Goal: Transaction & Acquisition: Purchase product/service

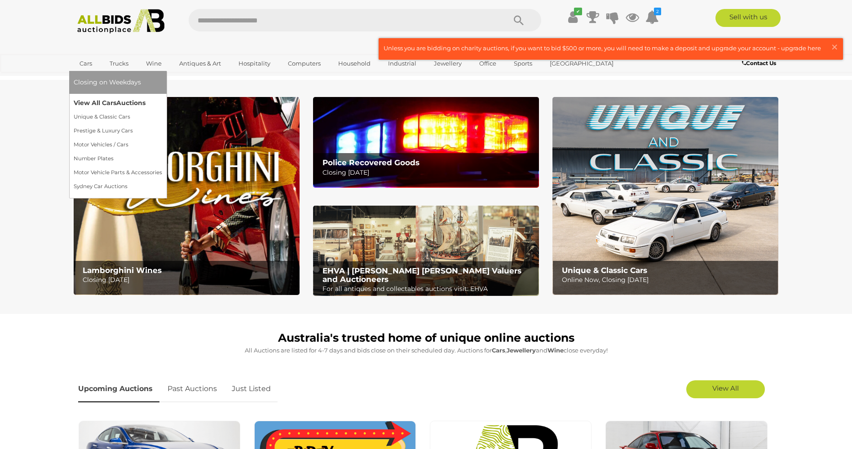
click at [108, 103] on link "View All Cars Auctions" at bounding box center [118, 103] width 88 height 14
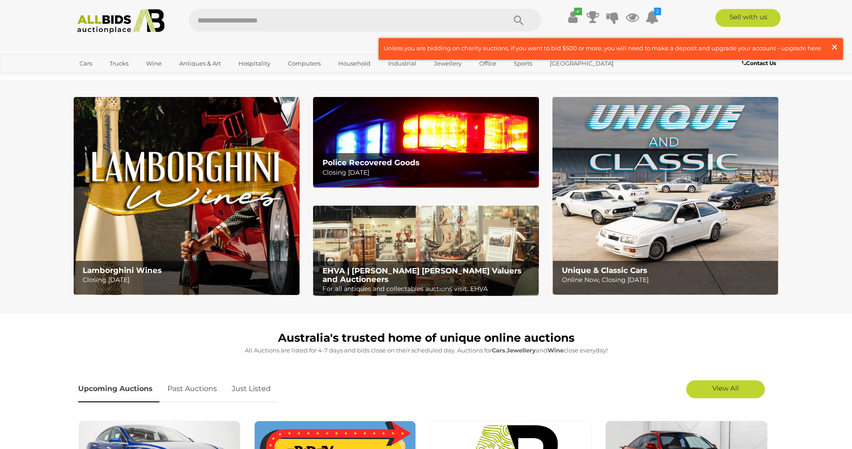
click at [833, 47] on span "×" at bounding box center [834, 47] width 8 height 18
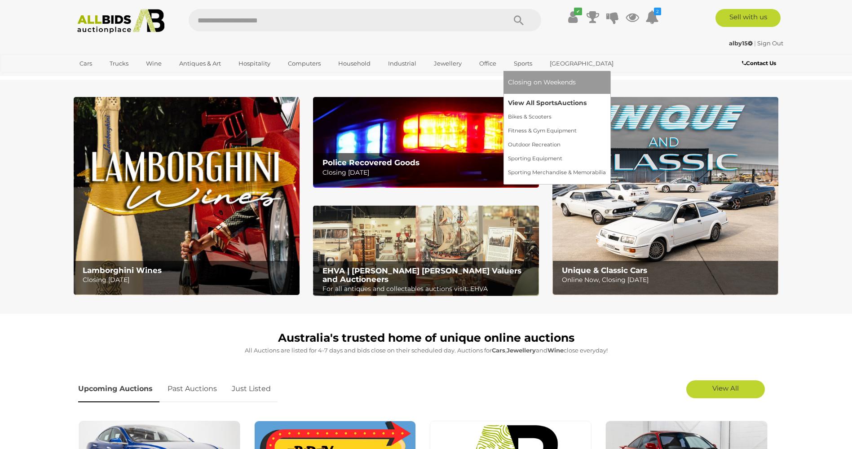
click at [522, 101] on link "View All Sports Auctions" at bounding box center [557, 103] width 98 height 14
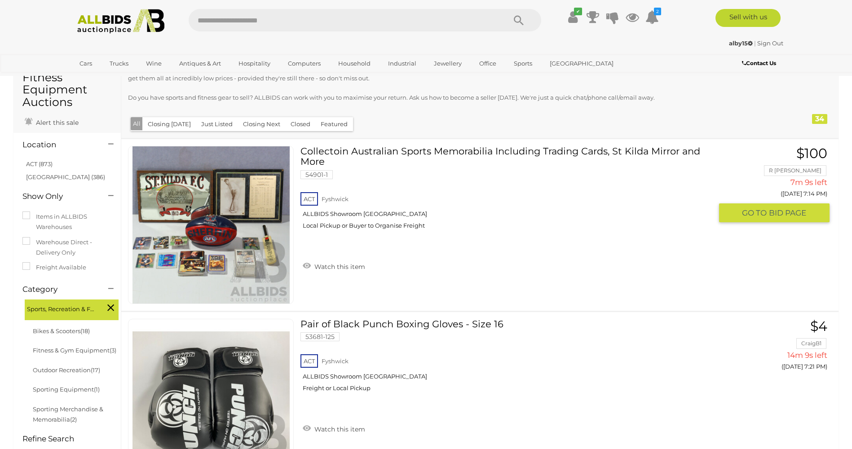
scroll to position [90, 0]
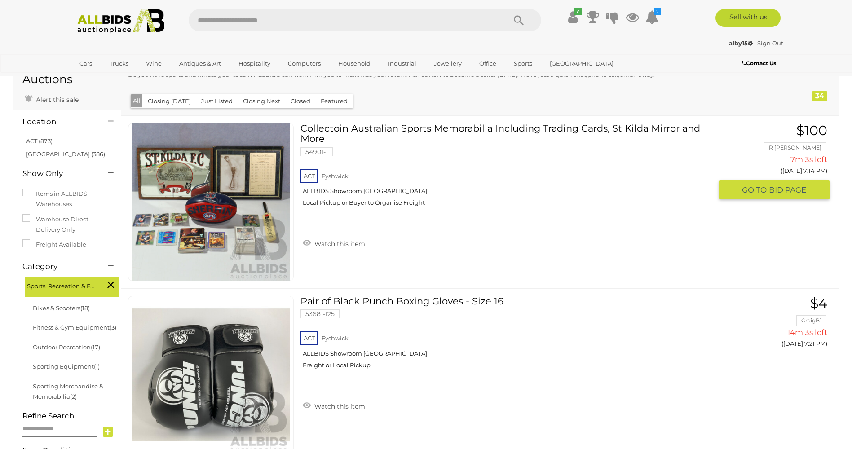
click at [221, 209] on img at bounding box center [210, 201] width 157 height 157
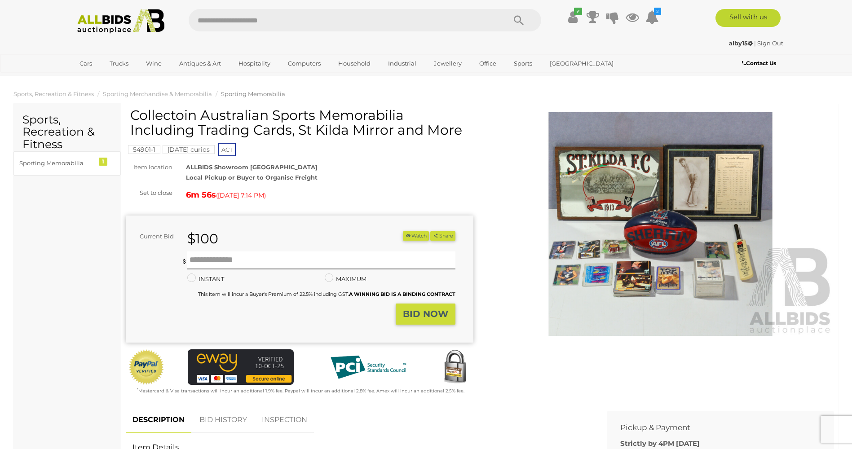
click at [665, 226] on img at bounding box center [660, 224] width 347 height 224
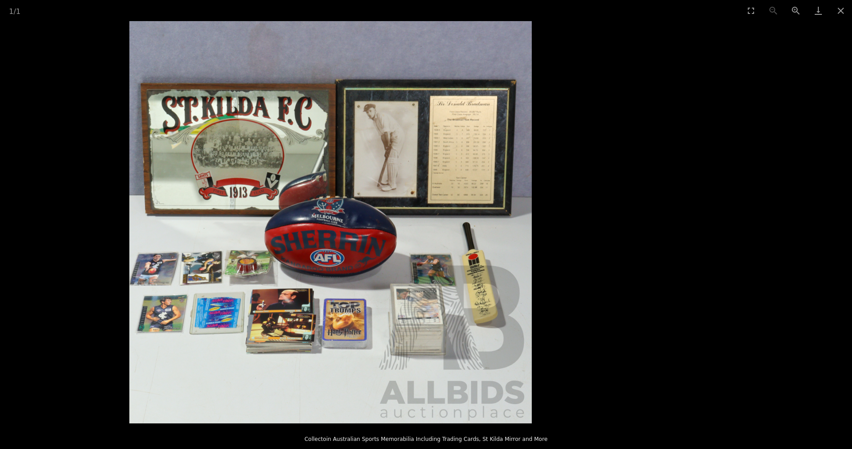
drag, startPoint x: 627, startPoint y: 220, endPoint x: 501, endPoint y: 226, distance: 126.8
click at [494, 231] on picture at bounding box center [330, 222] width 852 height 402
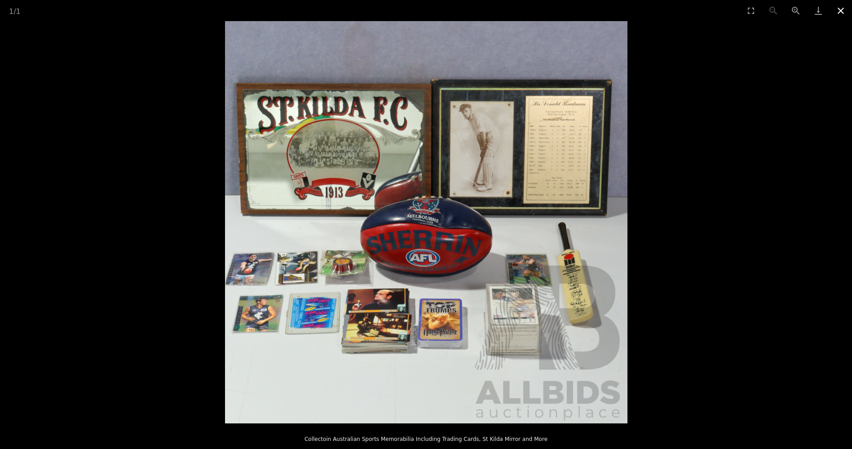
click at [838, 9] on button "Close gallery" at bounding box center [840, 10] width 22 height 21
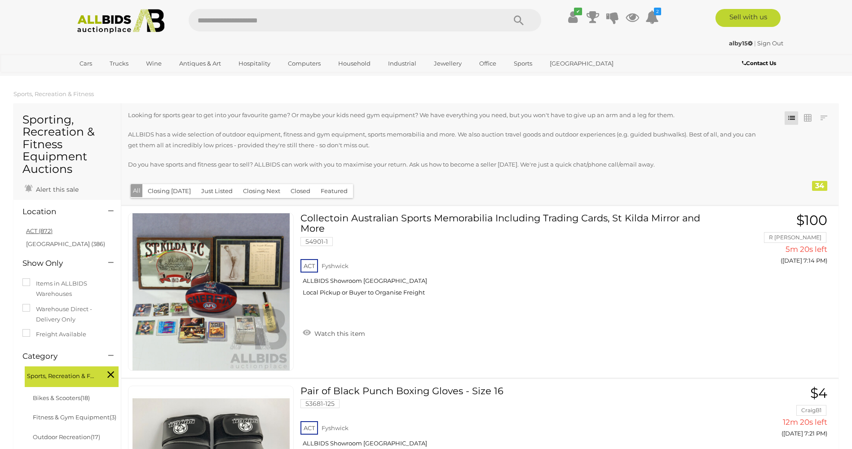
click at [31, 229] on link "ACT (872)" at bounding box center [39, 230] width 26 height 7
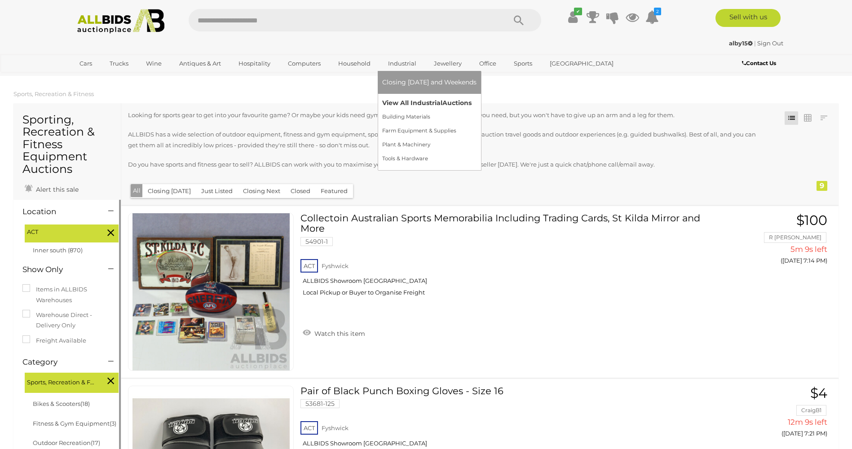
click at [408, 103] on link "View All Industrial Auctions" at bounding box center [429, 103] width 94 height 14
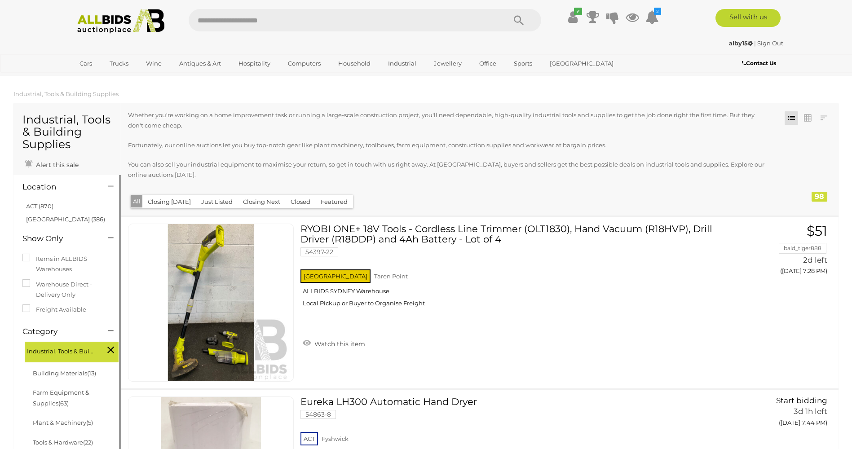
click at [38, 205] on link "ACT (870)" at bounding box center [39, 205] width 27 height 7
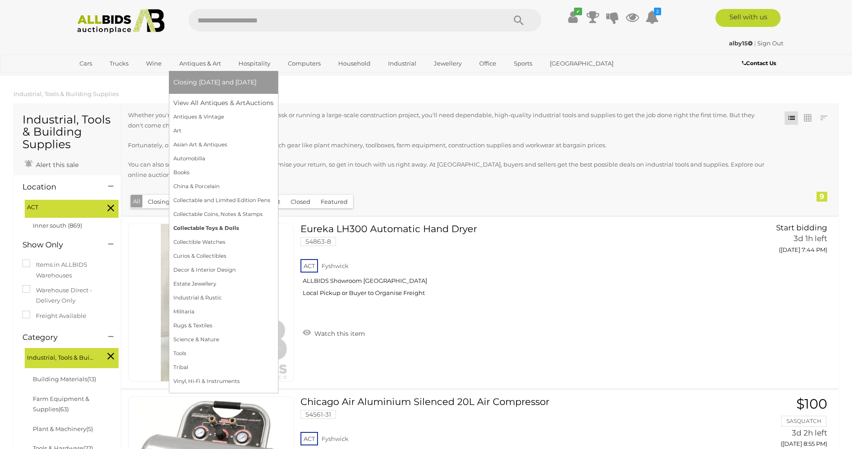
click at [196, 228] on link "Collectable Toys & Dolls" at bounding box center [223, 228] width 100 height 14
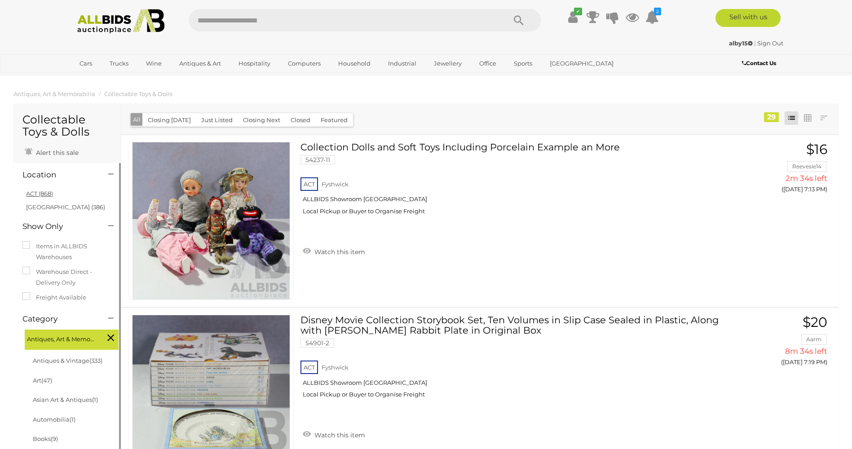
click at [43, 194] on link "ACT (868)" at bounding box center [39, 193] width 27 height 7
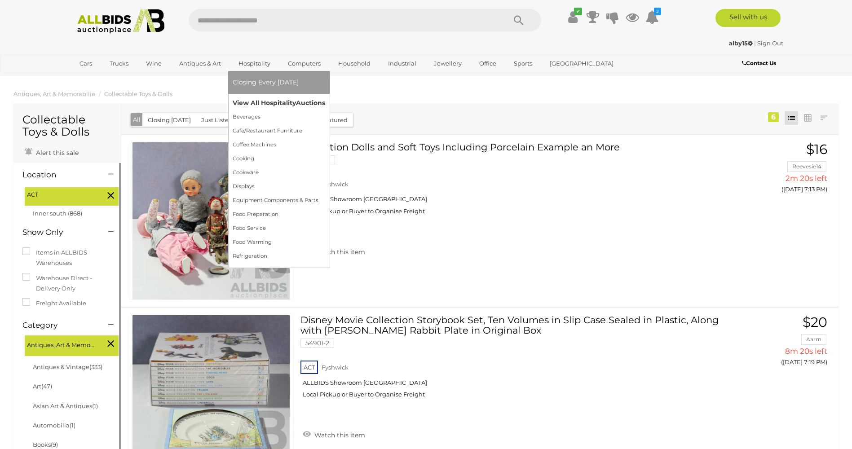
click at [266, 102] on link "View All Hospitality Auctions" at bounding box center [279, 103] width 92 height 14
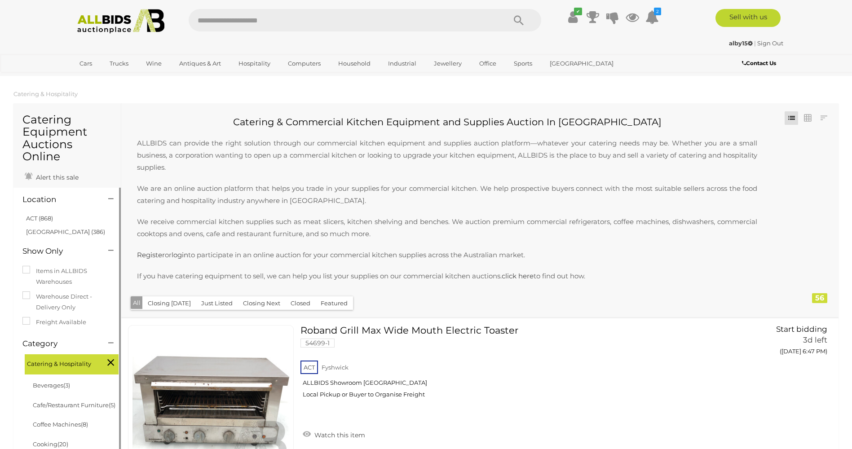
click at [33, 219] on link "ACT (868)" at bounding box center [39, 218] width 27 height 7
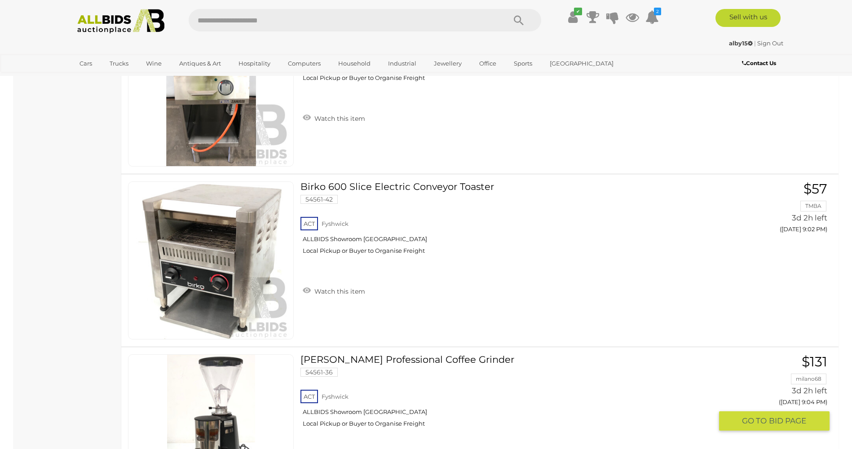
scroll to position [8620, 0]
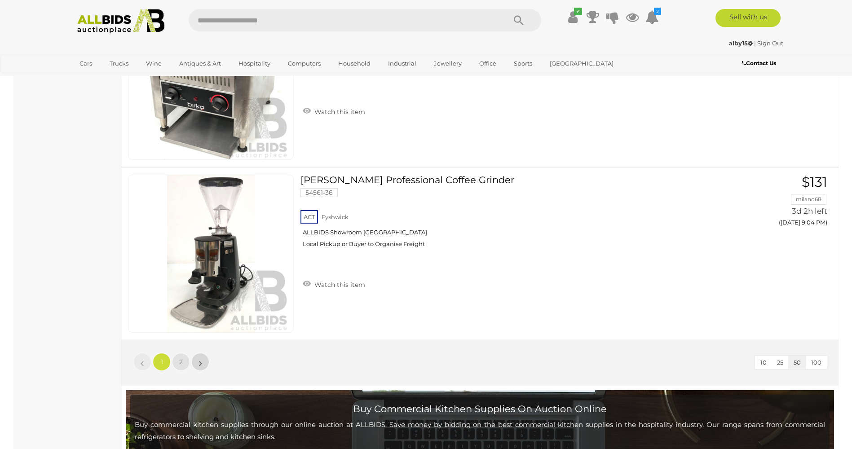
click at [196, 364] on link "»" at bounding box center [200, 362] width 18 height 18
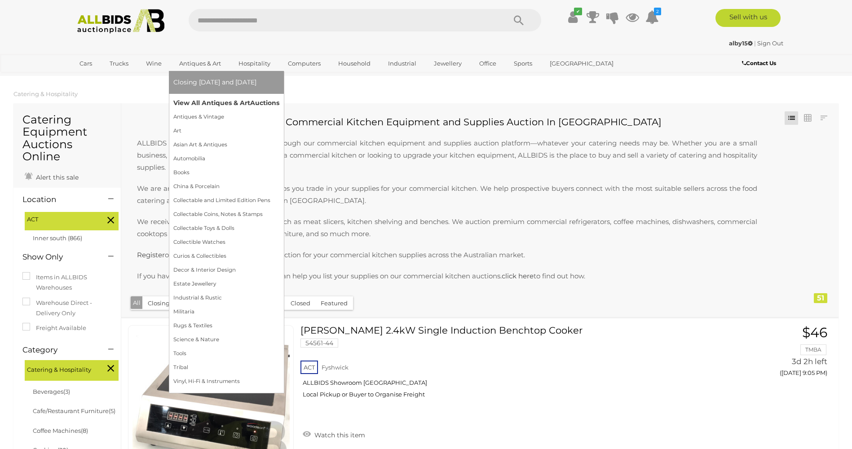
click at [210, 101] on link "View All Antiques & Art Auctions" at bounding box center [226, 103] width 106 height 14
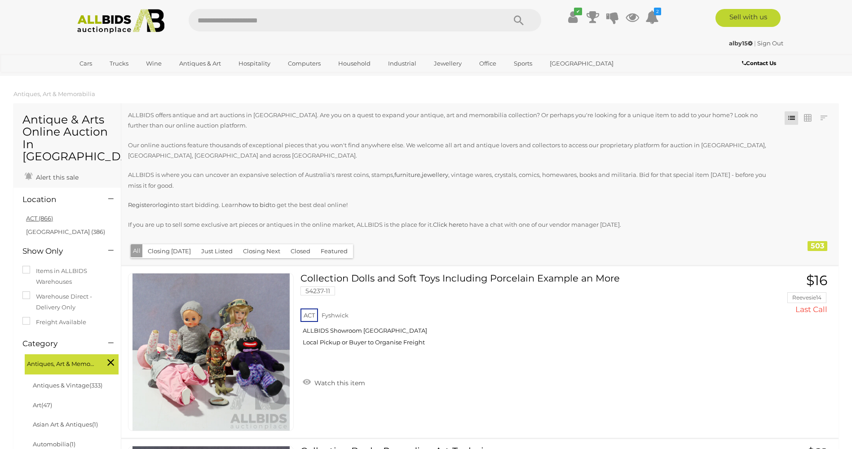
click at [26, 215] on link "ACT (866)" at bounding box center [39, 218] width 27 height 7
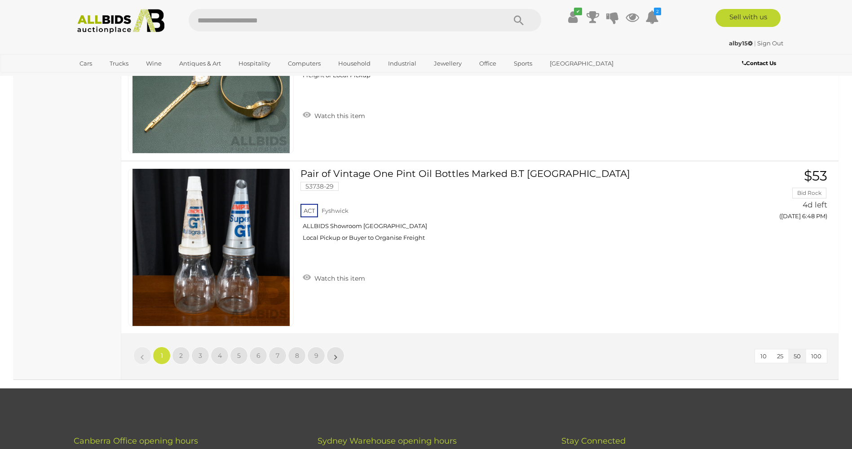
scroll to position [8575, 0]
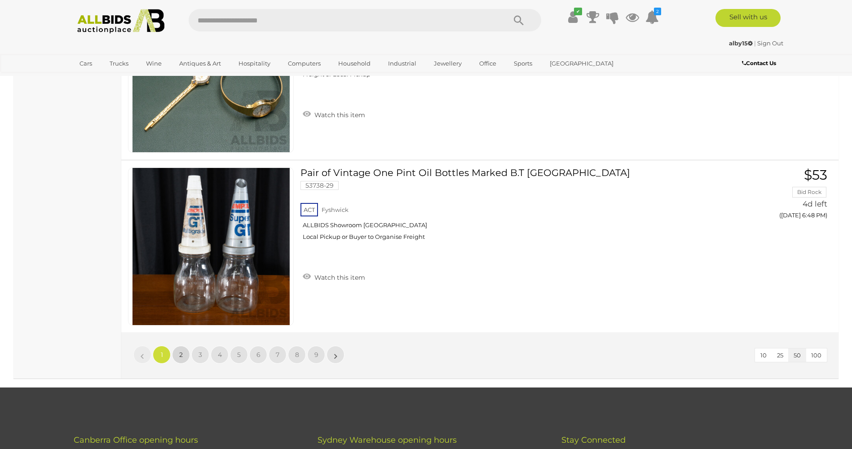
click at [178, 353] on link "2" at bounding box center [181, 355] width 18 height 18
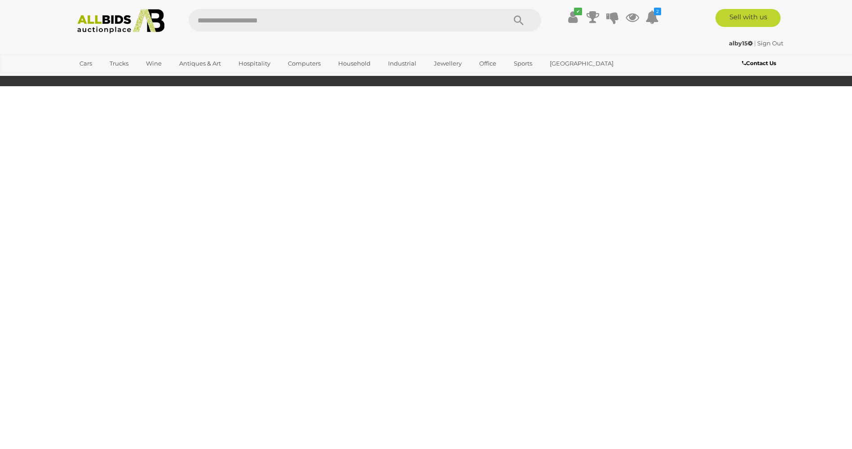
scroll to position [175, 0]
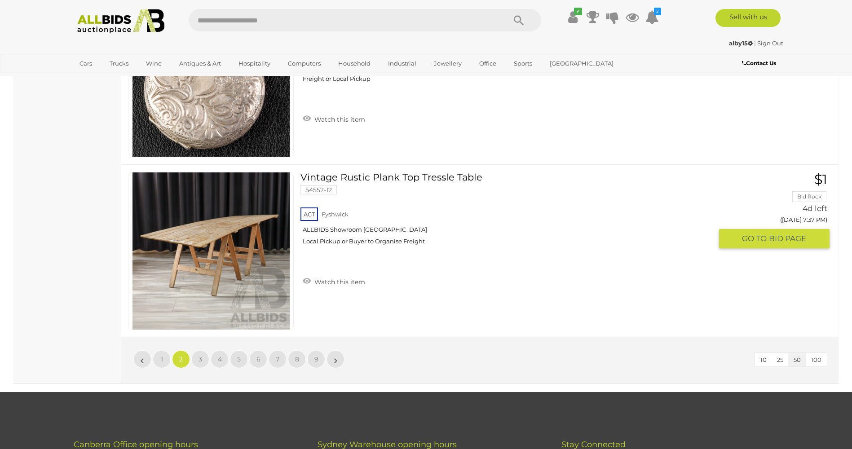
scroll to position [8705, 0]
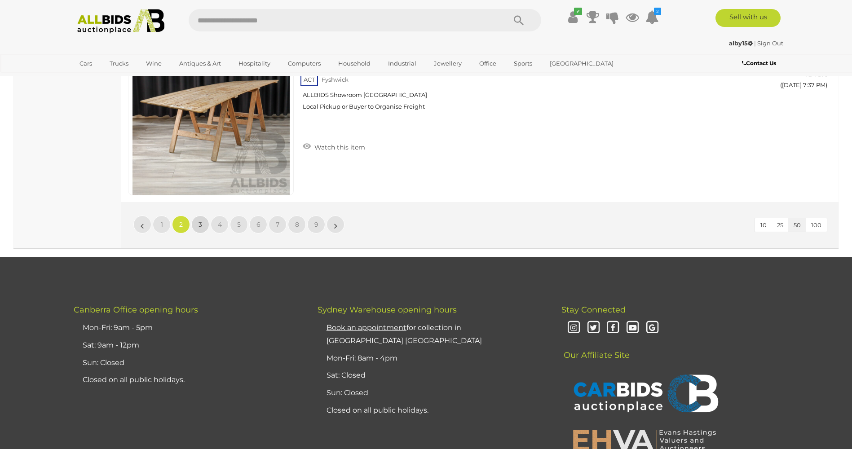
click at [202, 223] on span "3" at bounding box center [200, 224] width 4 height 8
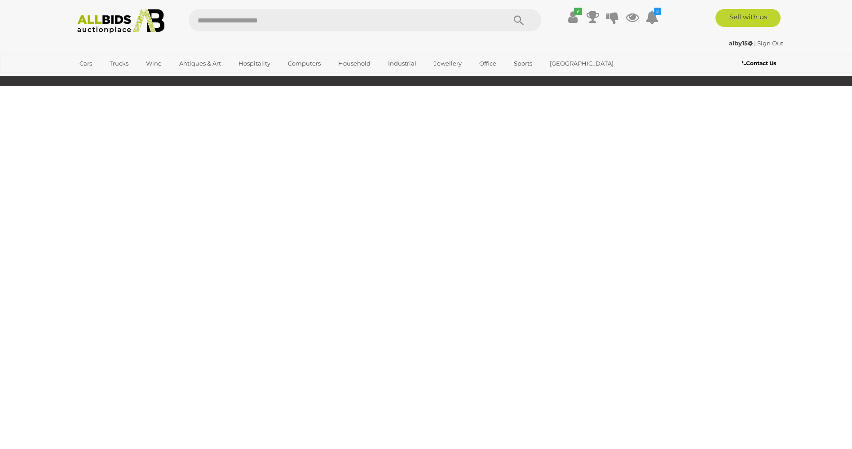
scroll to position [175, 0]
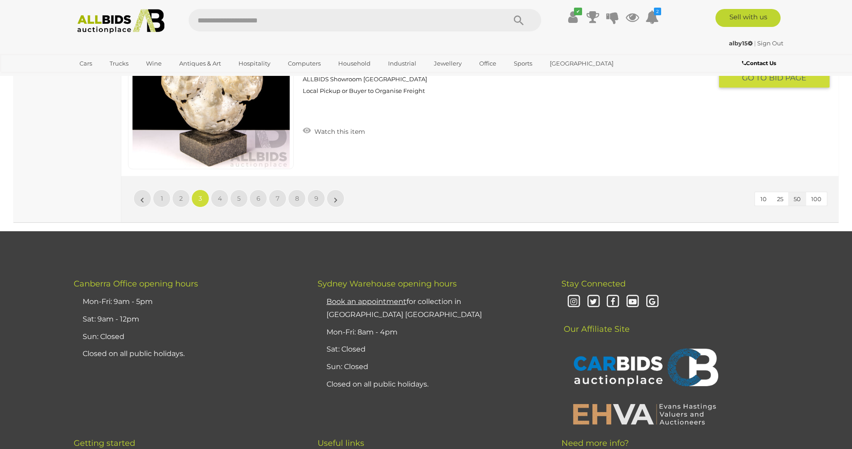
scroll to position [8616, 0]
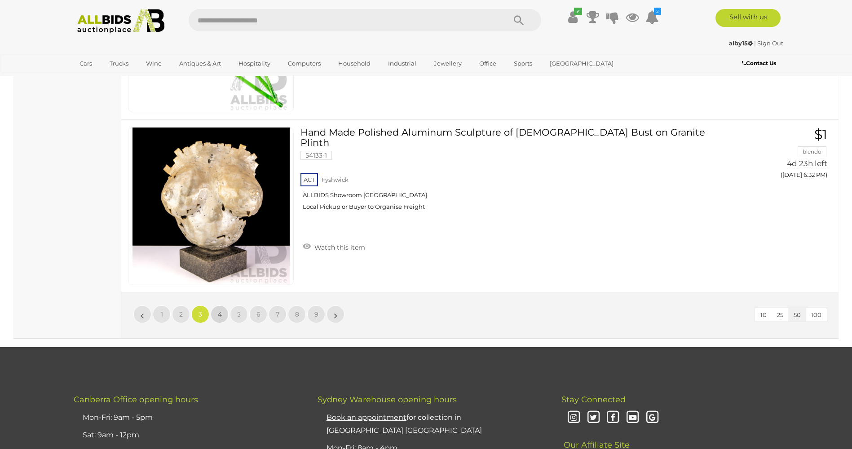
click at [223, 309] on link "4" at bounding box center [220, 314] width 18 height 18
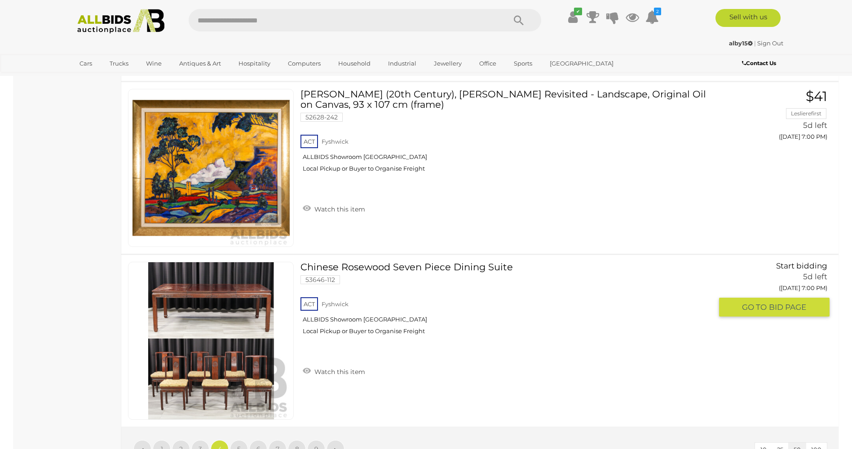
scroll to position [8795, 0]
